Goal: Information Seeking & Learning: Learn about a topic

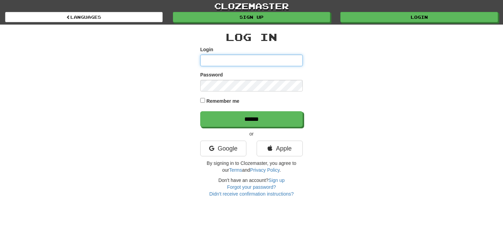
type input "**********"
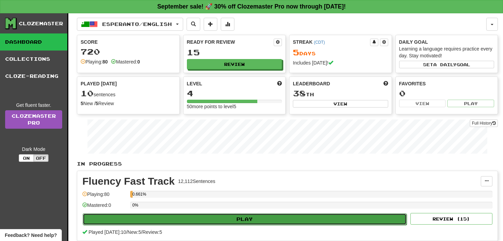
click at [242, 219] on button "Play" at bounding box center [245, 220] width 324 height 12
select select "**"
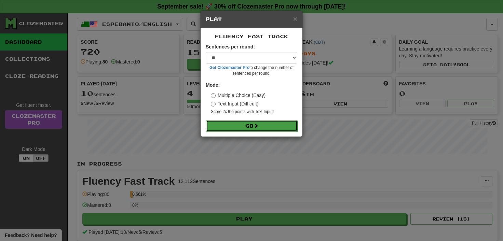
click at [249, 125] on button "Go" at bounding box center [252, 126] width 92 height 12
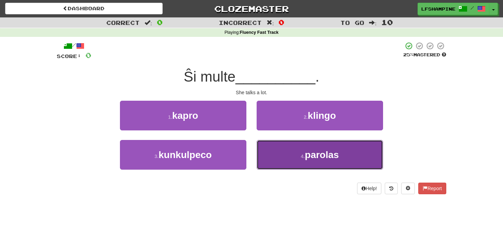
click at [318, 152] on span "parolas" at bounding box center [322, 155] width 34 height 11
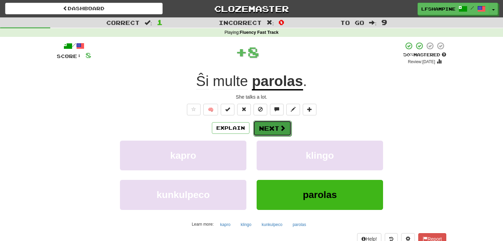
click at [277, 128] on button "Next" at bounding box center [272, 129] width 38 height 16
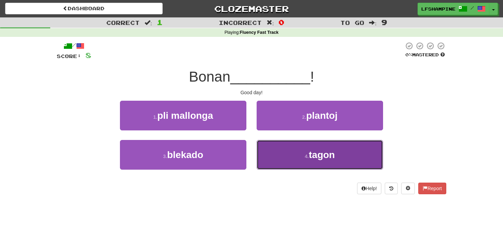
click at [322, 157] on span "tagon" at bounding box center [322, 155] width 26 height 11
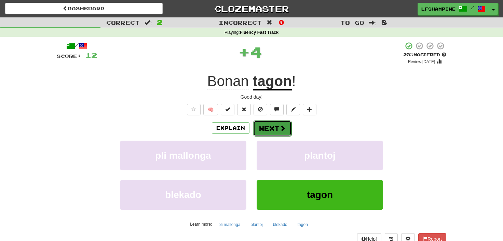
click at [274, 127] on button "Next" at bounding box center [272, 129] width 38 height 16
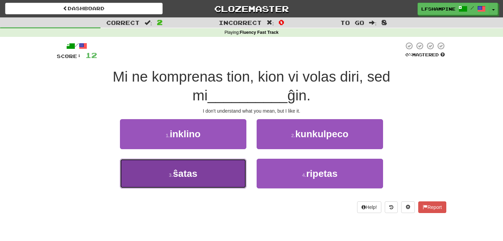
click at [214, 176] on button "3 . ŝatas" at bounding box center [183, 174] width 127 height 30
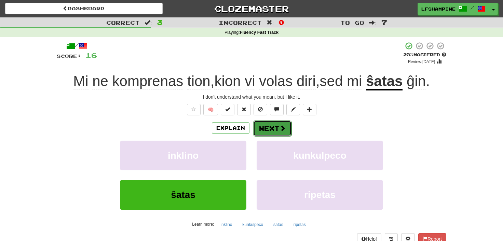
click at [275, 125] on button "Next" at bounding box center [272, 129] width 38 height 16
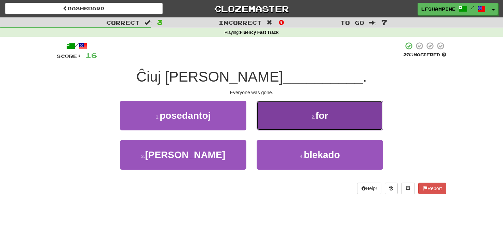
click at [317, 120] on span "for" at bounding box center [322, 115] width 13 height 11
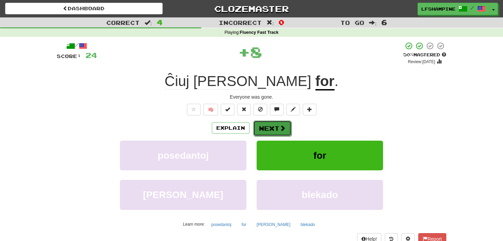
click at [270, 125] on button "Next" at bounding box center [272, 129] width 38 height 16
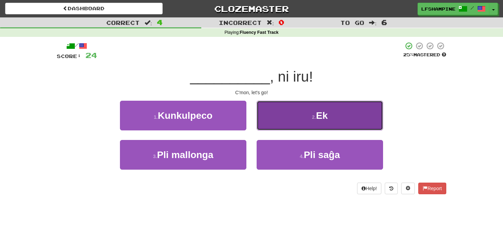
click at [318, 114] on span "Ek" at bounding box center [322, 115] width 12 height 11
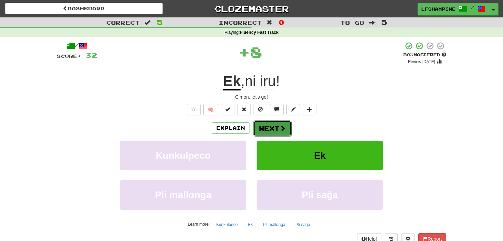
click at [278, 125] on button "Next" at bounding box center [272, 129] width 38 height 16
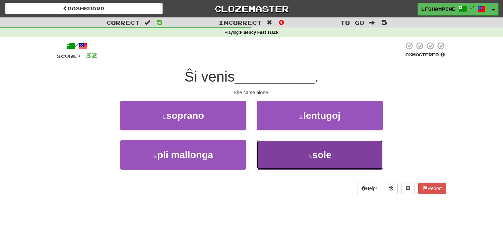
click at [322, 153] on span "sole" at bounding box center [322, 155] width 19 height 11
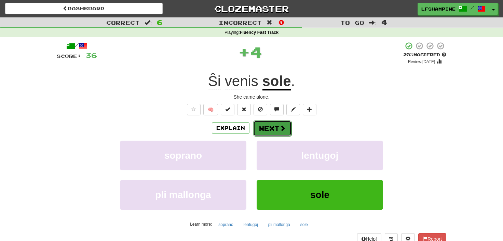
click at [272, 126] on button "Next" at bounding box center [272, 129] width 38 height 16
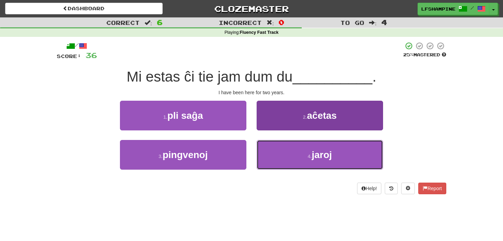
click at [325, 154] on span "jaroj" at bounding box center [322, 155] width 20 height 11
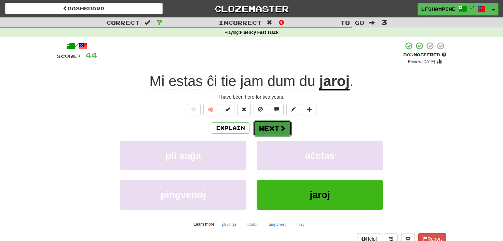
click at [275, 127] on button "Next" at bounding box center [272, 129] width 38 height 16
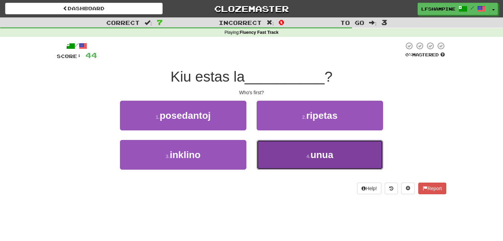
click at [316, 159] on span "unua" at bounding box center [321, 155] width 23 height 11
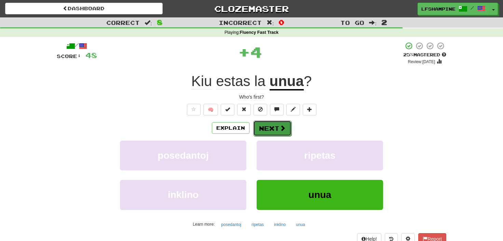
click at [274, 128] on button "Next" at bounding box center [272, 129] width 38 height 16
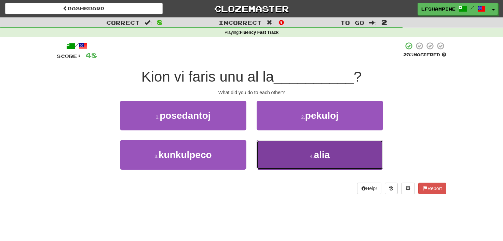
click at [324, 155] on span "alia" at bounding box center [322, 155] width 16 height 11
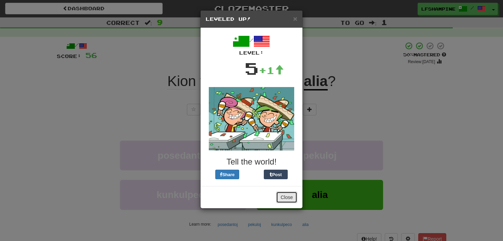
click at [287, 196] on button "Close" at bounding box center [286, 198] width 21 height 12
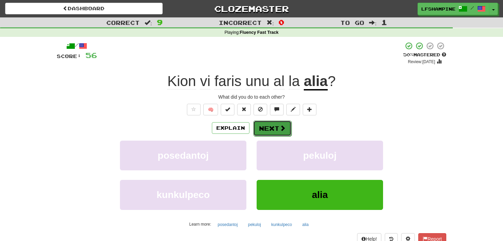
click at [271, 128] on button "Next" at bounding box center [272, 129] width 38 height 16
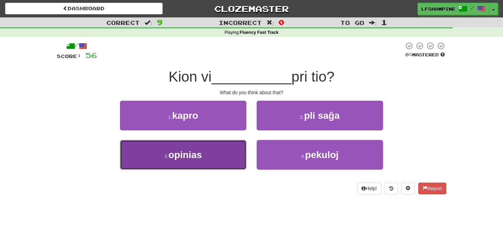
click at [191, 154] on span "opinias" at bounding box center [186, 155] width 34 height 11
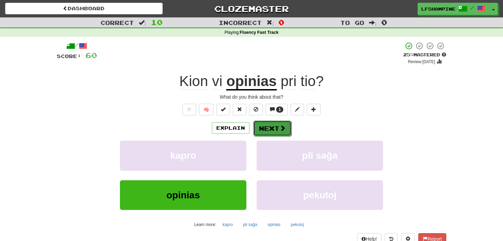
click at [276, 129] on button "Next" at bounding box center [272, 129] width 38 height 16
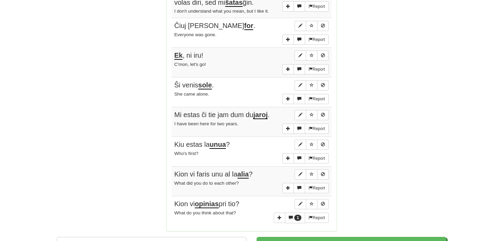
scroll to position [528, 0]
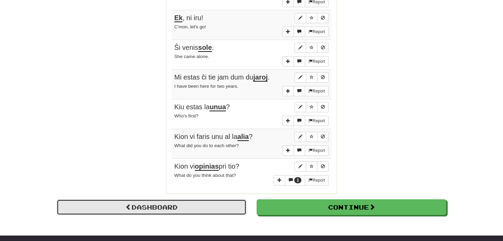
click at [154, 202] on link "Dashboard" at bounding box center [152, 208] width 190 height 16
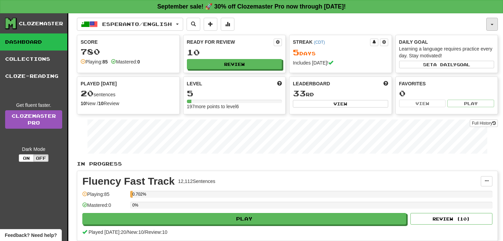
click at [491, 24] on button "button" at bounding box center [493, 24] width 12 height 13
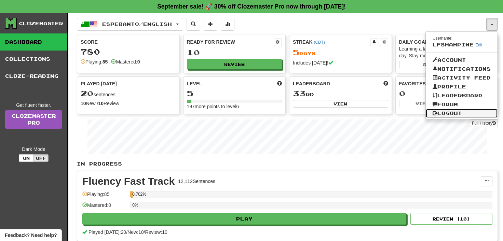
click at [459, 111] on link "Logout" at bounding box center [462, 113] width 72 height 9
